Goal: Information Seeking & Learning: Find specific fact

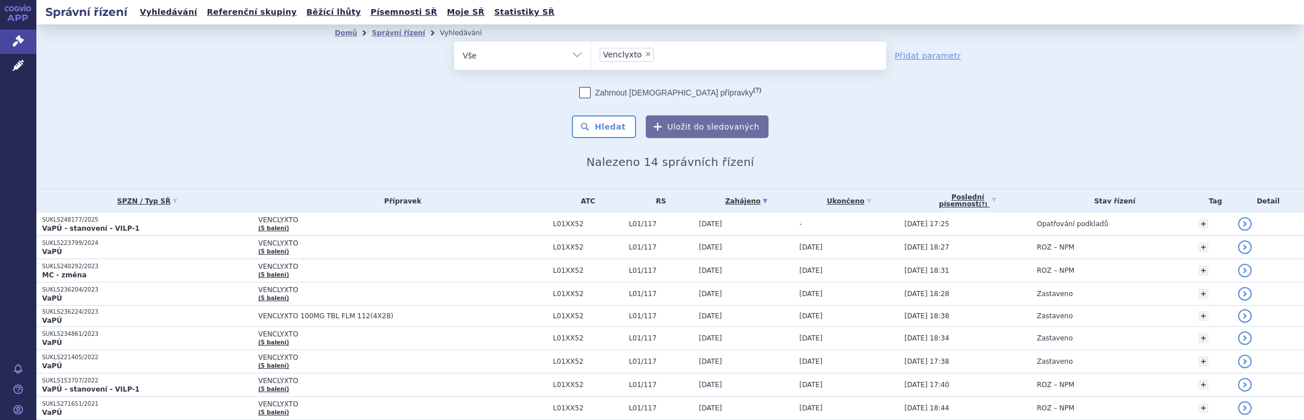
click at [644, 52] on span "×" at bounding box center [647, 54] width 7 height 7
click at [591, 52] on select "Venclyxto" at bounding box center [590, 55] width 1 height 28
select select
type input "El"
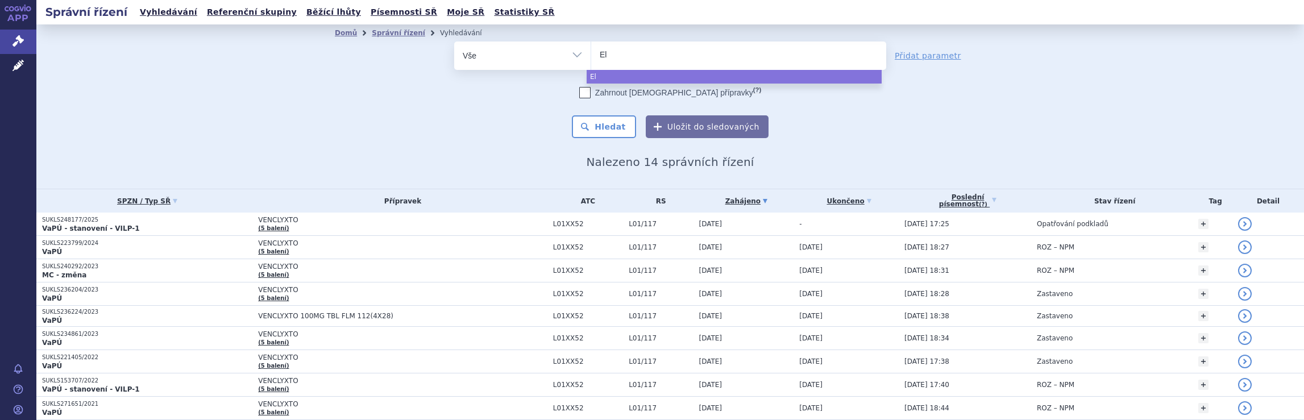
type input "Elz"
type input "Elzo"
type input "Elzon"
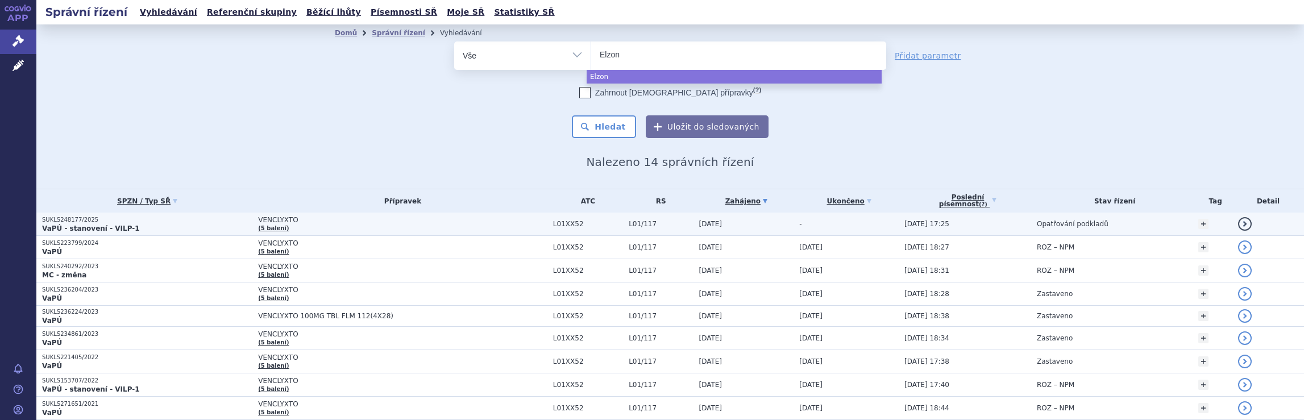
type input "Elzonr"
type input "Elzonri"
type input "[MEDICAL_DATA]"
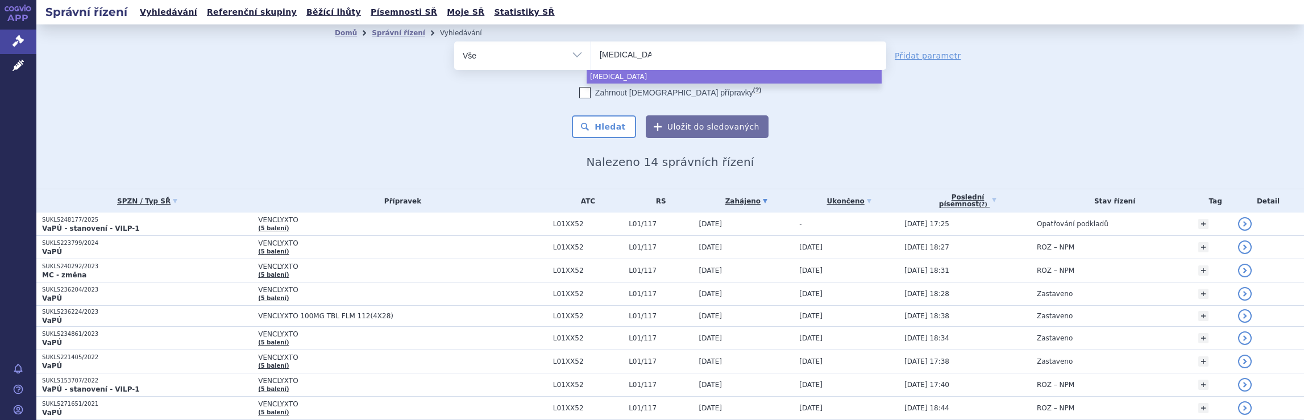
select select "[MEDICAL_DATA]"
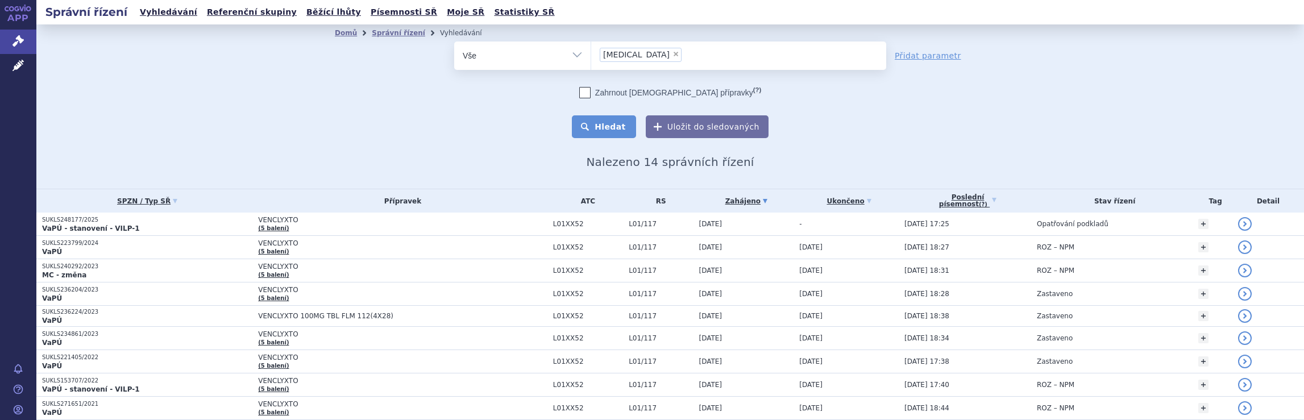
click at [602, 132] on button "Hledat" at bounding box center [604, 126] width 64 height 23
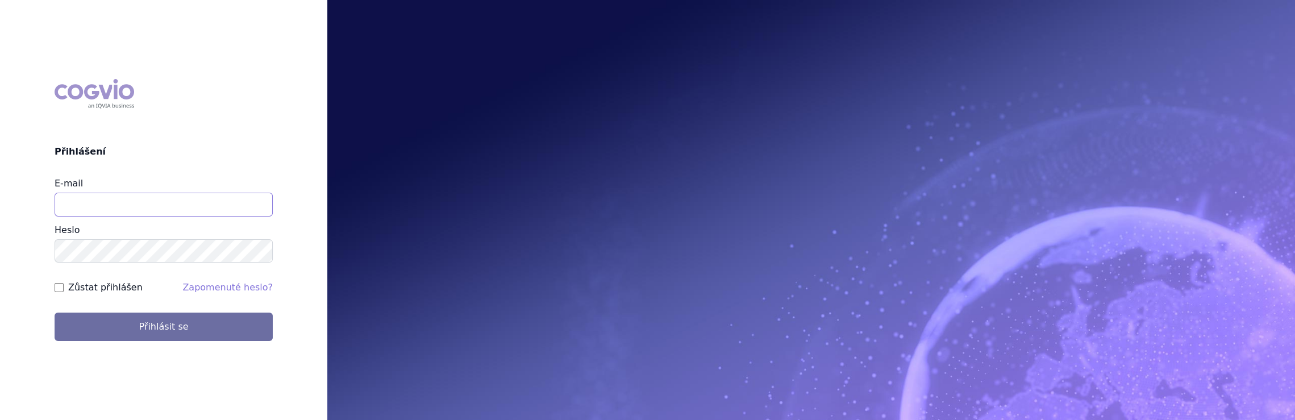
click at [106, 209] on input "E-mail" at bounding box center [164, 205] width 218 height 24
type input "jaroslava.purkertova@abbvie.com"
click at [55, 313] on button "Přihlásit se" at bounding box center [164, 327] width 218 height 28
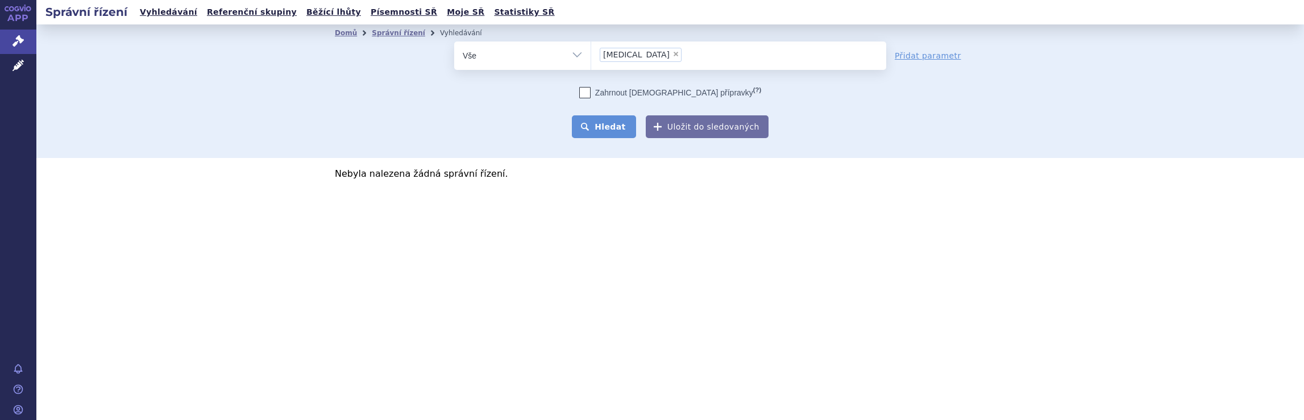
click at [616, 130] on button "Hledat" at bounding box center [604, 126] width 64 height 23
